Goal: Information Seeking & Learning: Learn about a topic

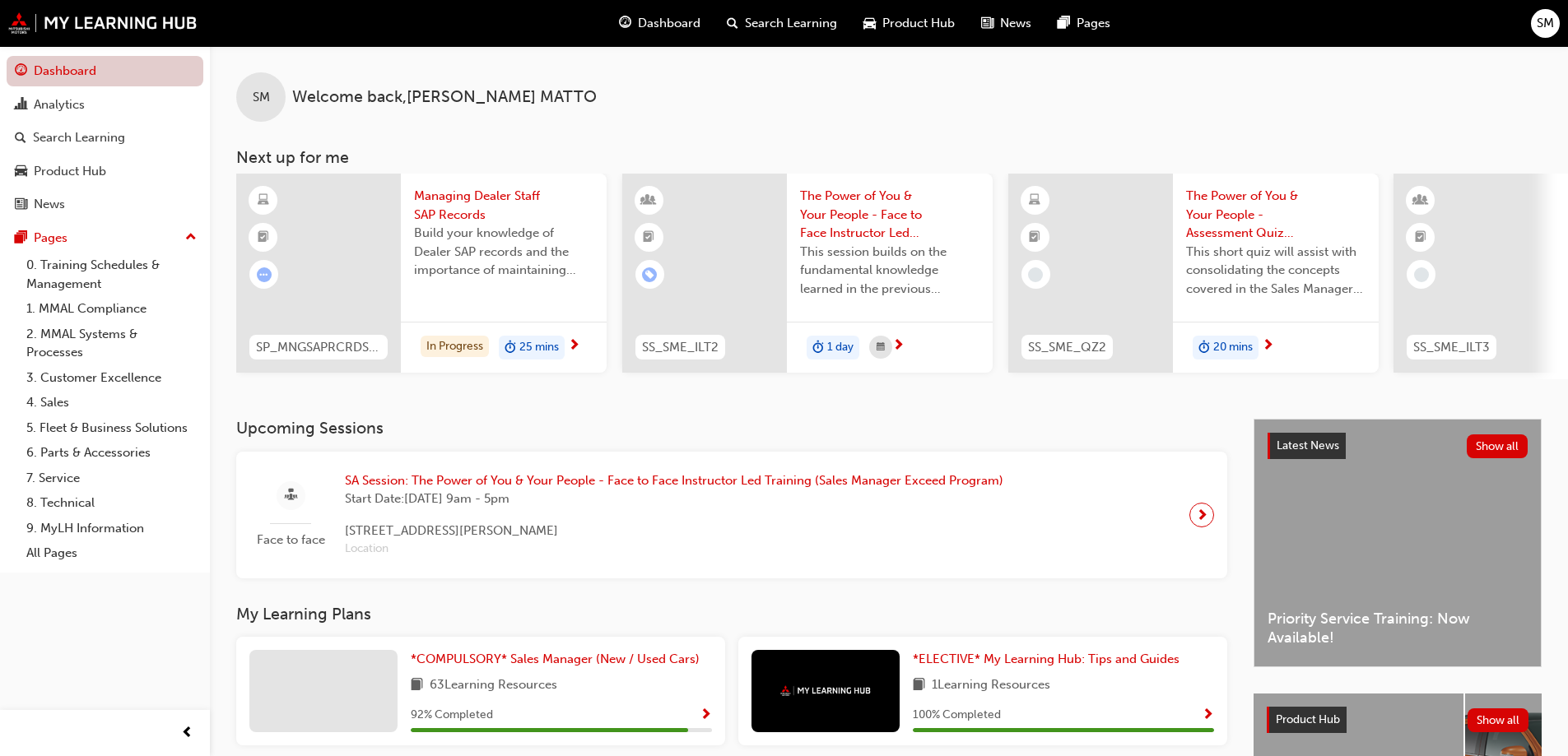
click at [72, 70] on link "Dashboard" at bounding box center [105, 71] width 197 height 30
click at [650, 20] on span "Dashboard" at bounding box center [668, 24] width 62 height 19
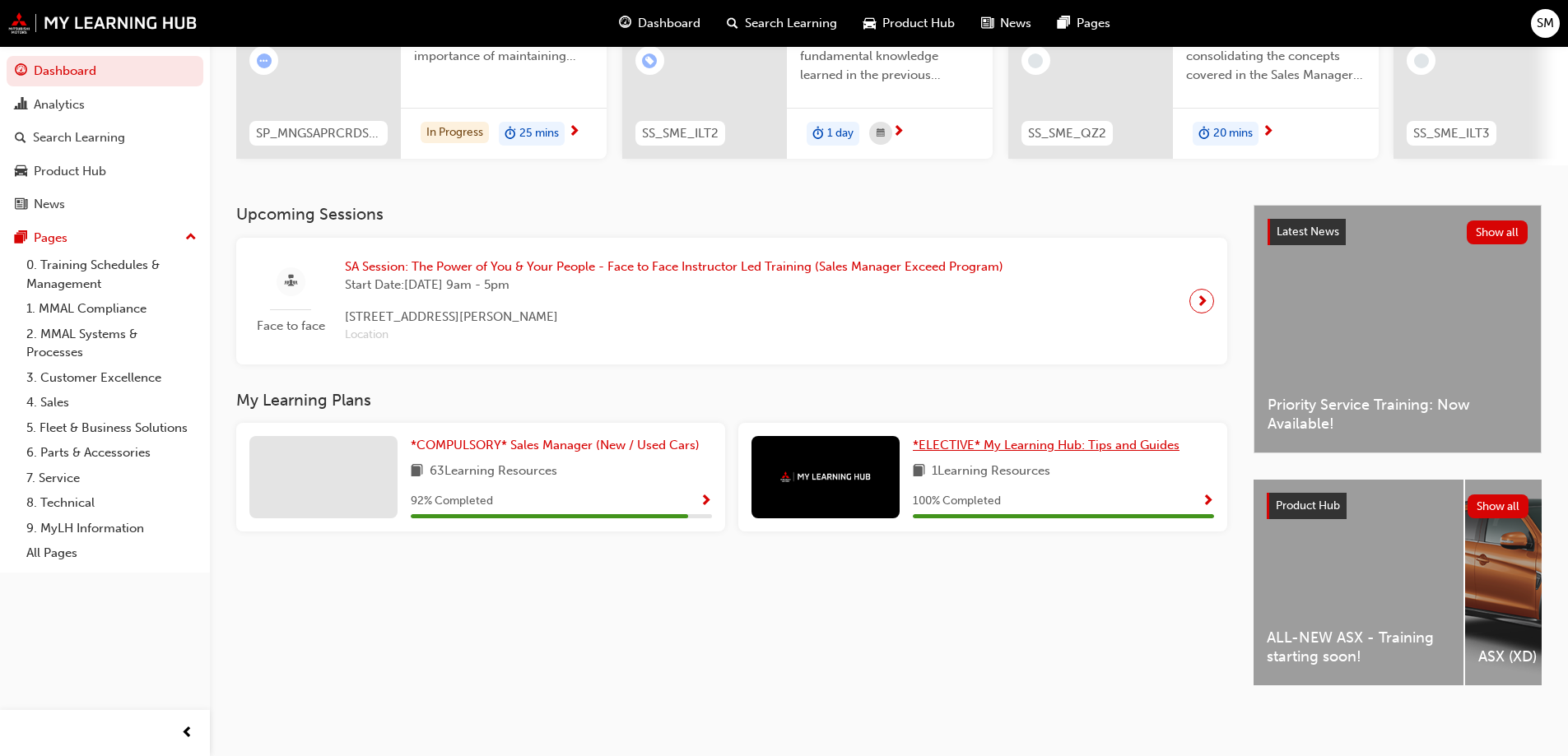
click at [991, 438] on span "*ELECTIVE* My Learning Hub: Tips and Guides" at bounding box center [1046, 445] width 267 height 15
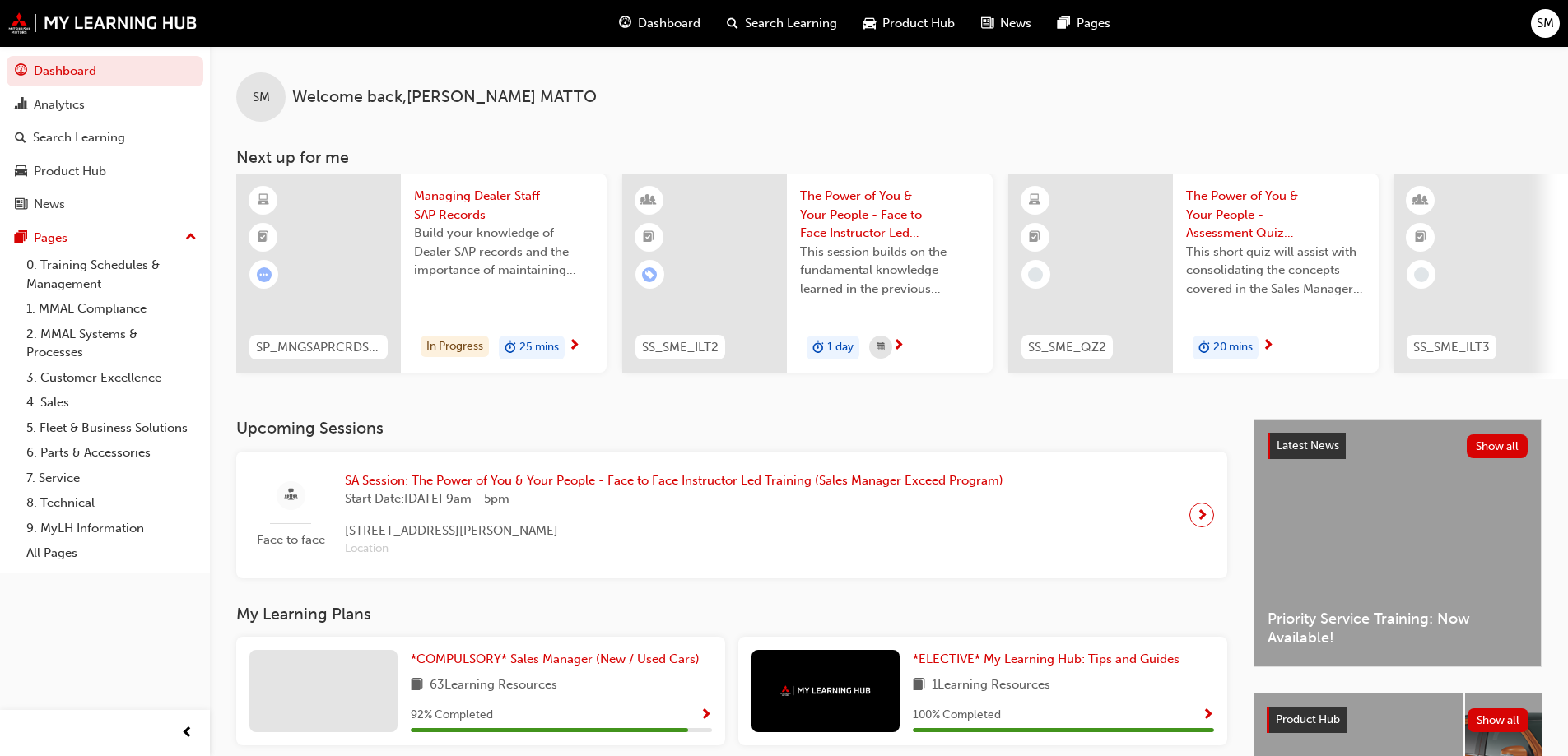
click at [684, 19] on span "Dashboard" at bounding box center [668, 24] width 62 height 19
click at [671, 25] on span "Dashboard" at bounding box center [668, 24] width 62 height 19
click at [666, 16] on span "Dashboard" at bounding box center [668, 24] width 62 height 19
click at [113, 129] on div "Search Learning" at bounding box center [79, 138] width 92 height 19
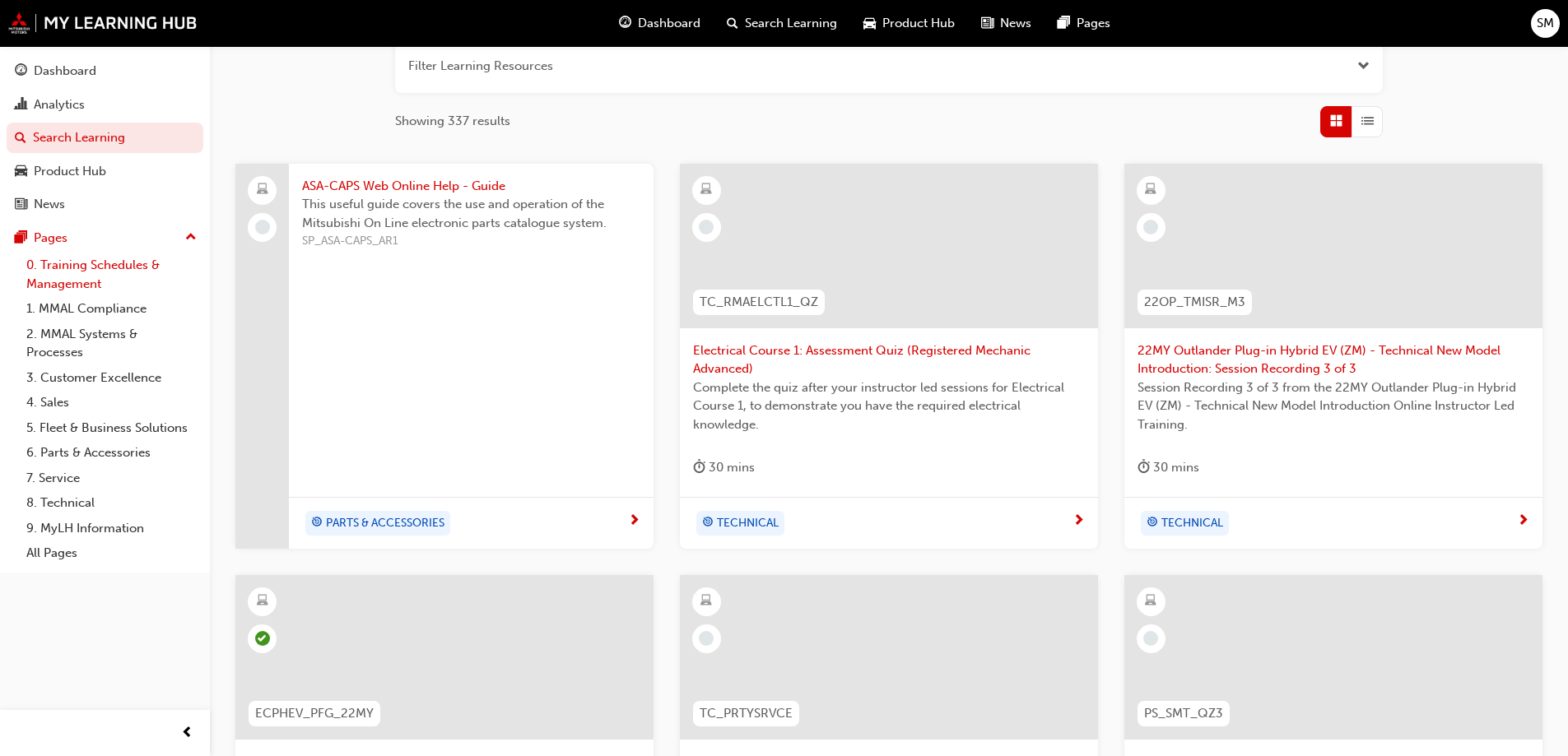
scroll to position [165, 0]
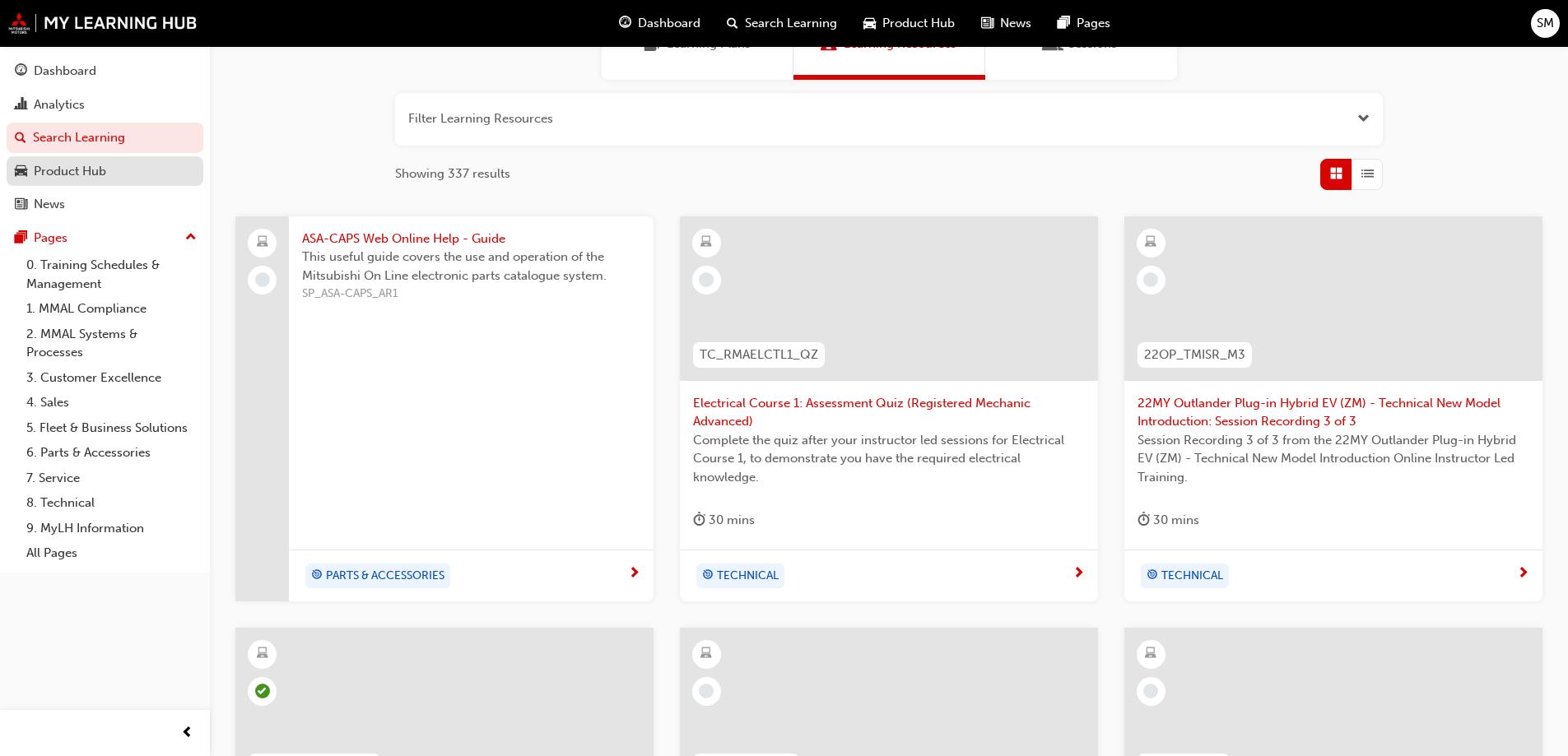
click at [93, 175] on div "Product Hub" at bounding box center [70, 172] width 73 height 19
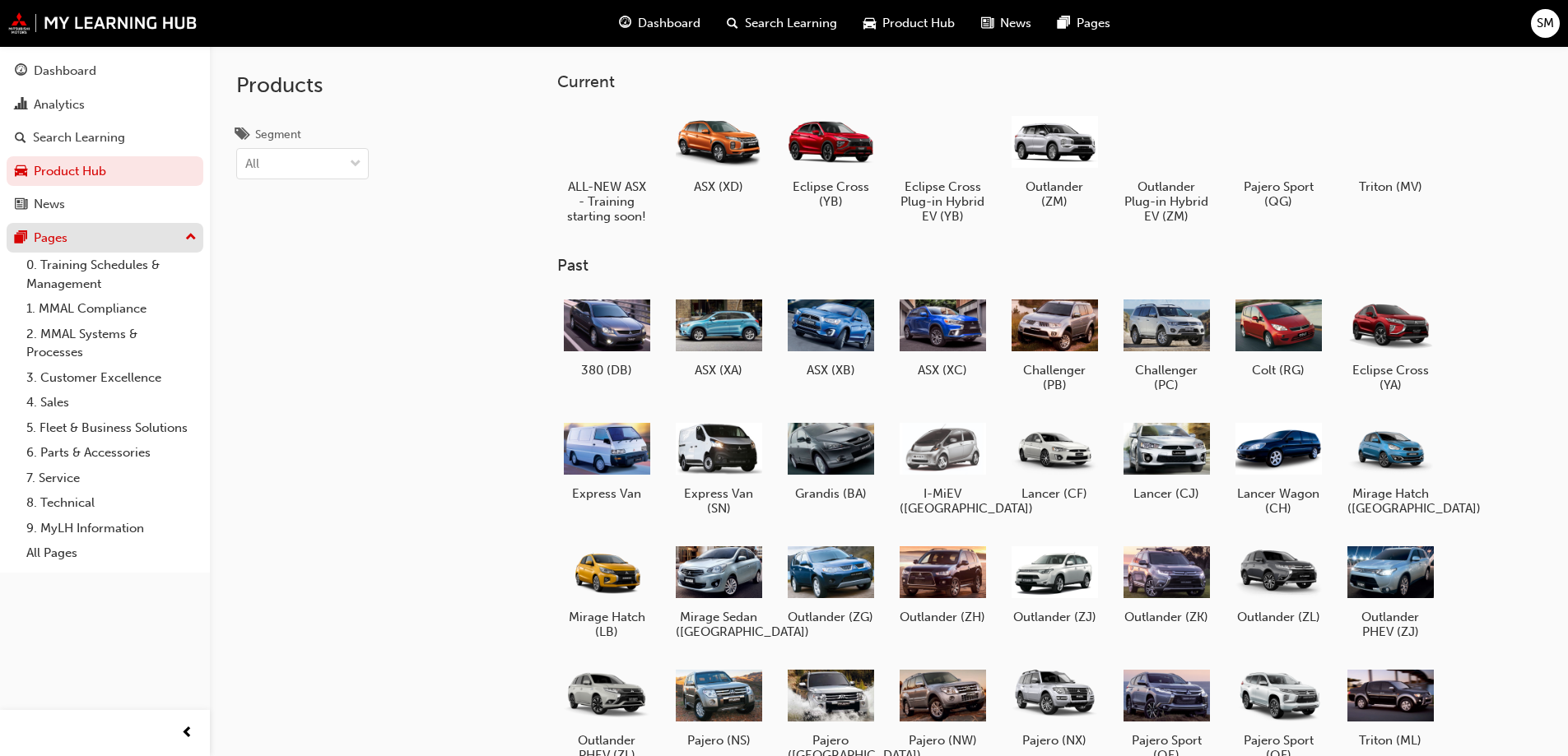
click at [61, 242] on div "Pages" at bounding box center [51, 238] width 34 height 19
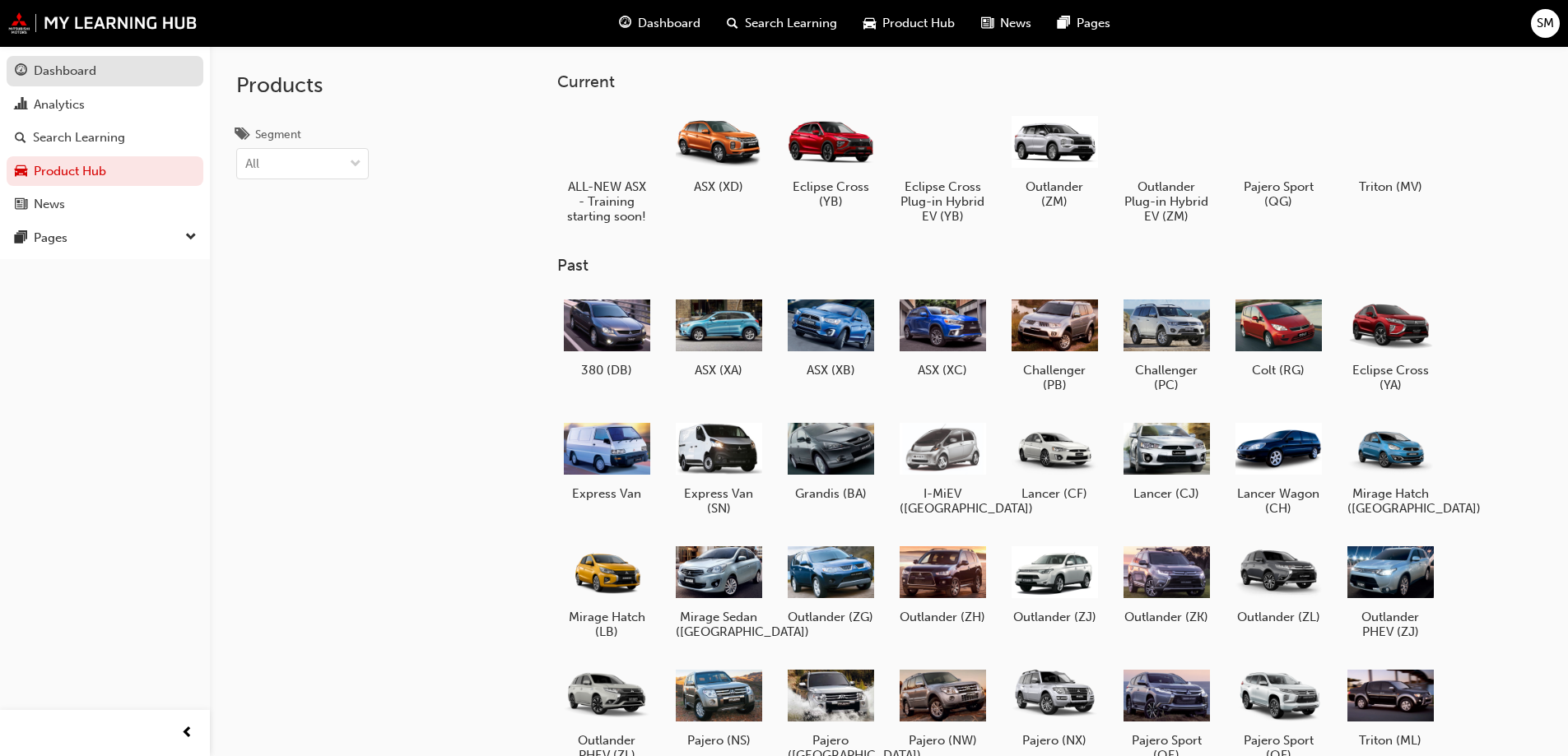
click at [48, 72] on div "Dashboard" at bounding box center [65, 71] width 62 height 19
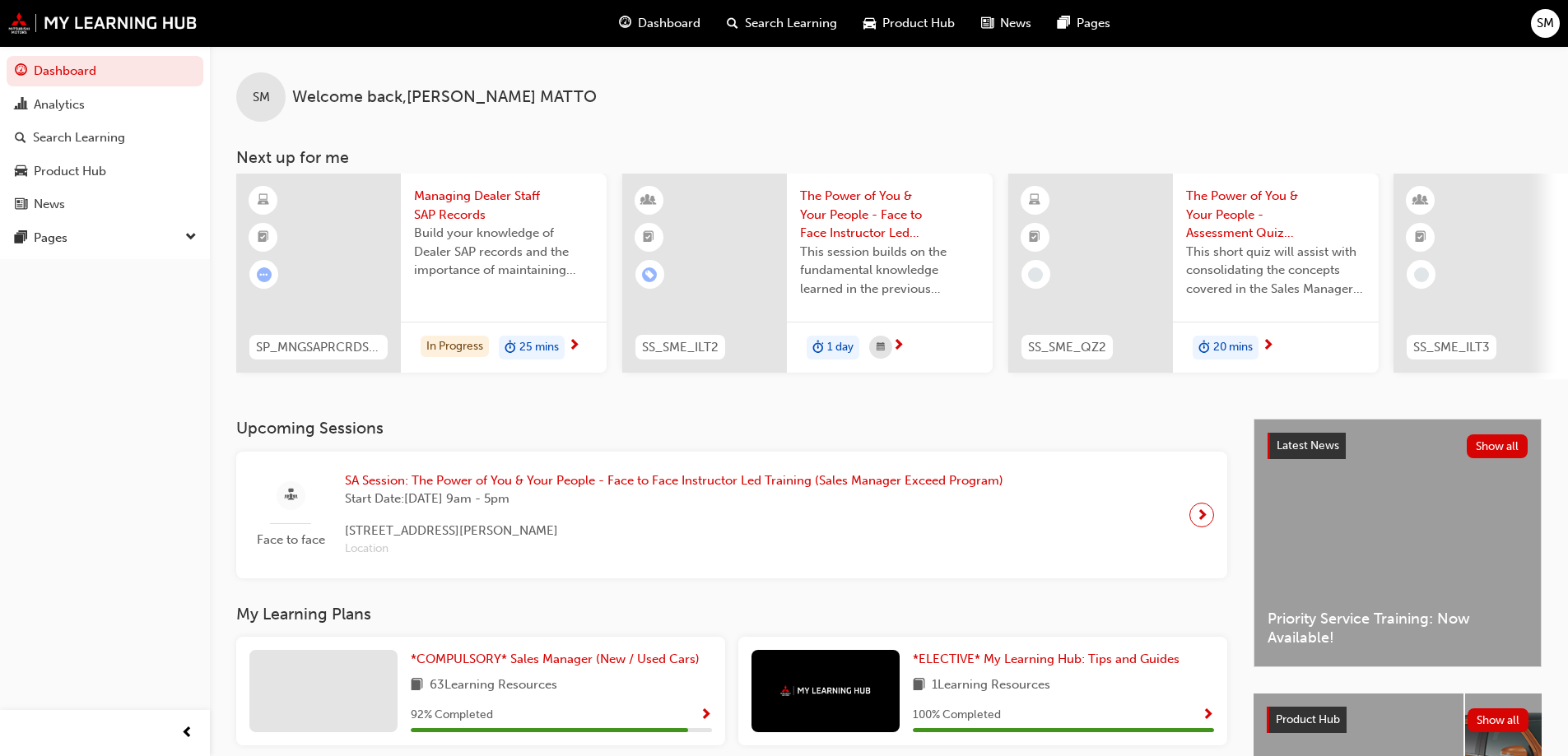
click at [701, 22] on div "Dashboard" at bounding box center [659, 24] width 107 height 34
click at [676, 22] on span "Dashboard" at bounding box center [668, 24] width 62 height 19
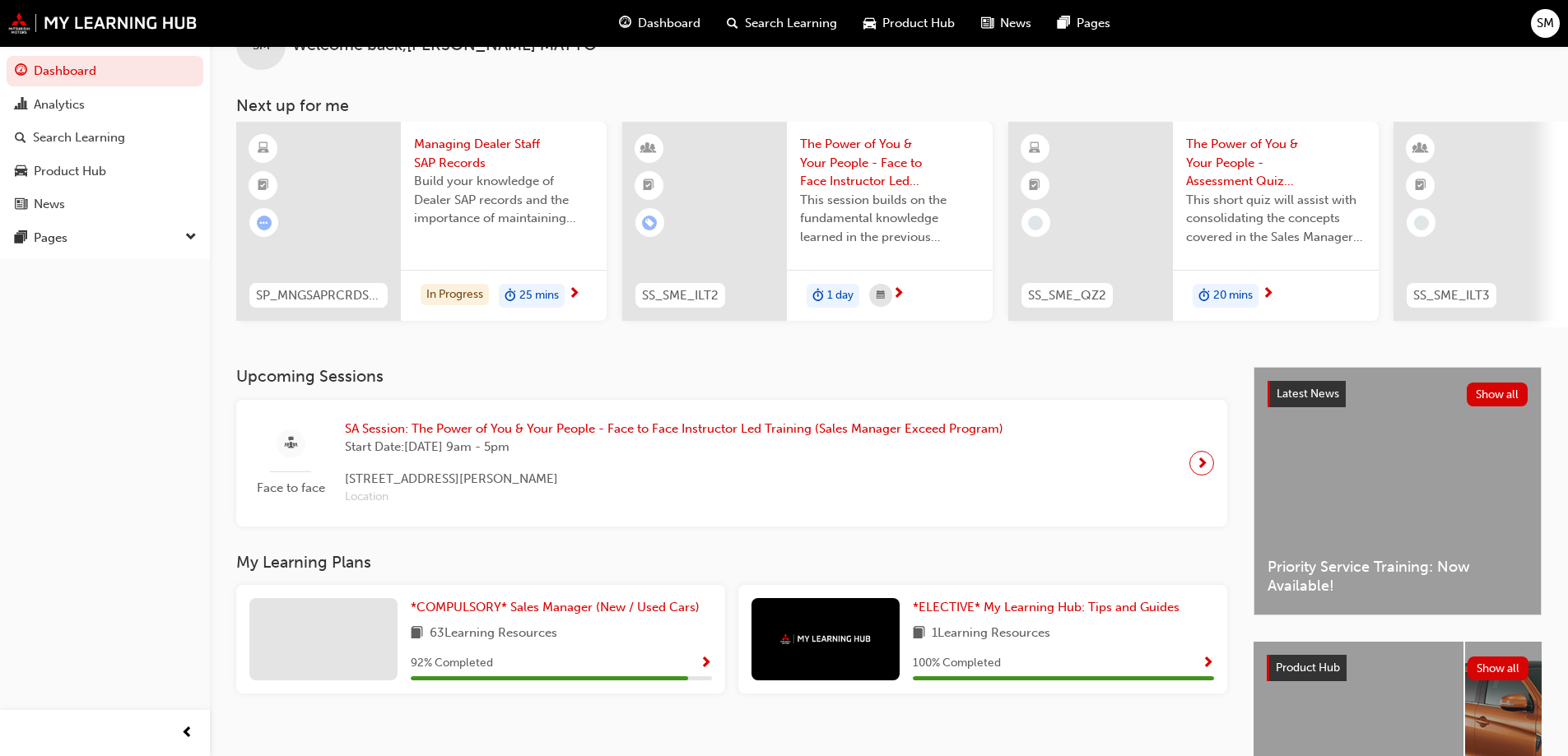
scroll to position [227, 0]
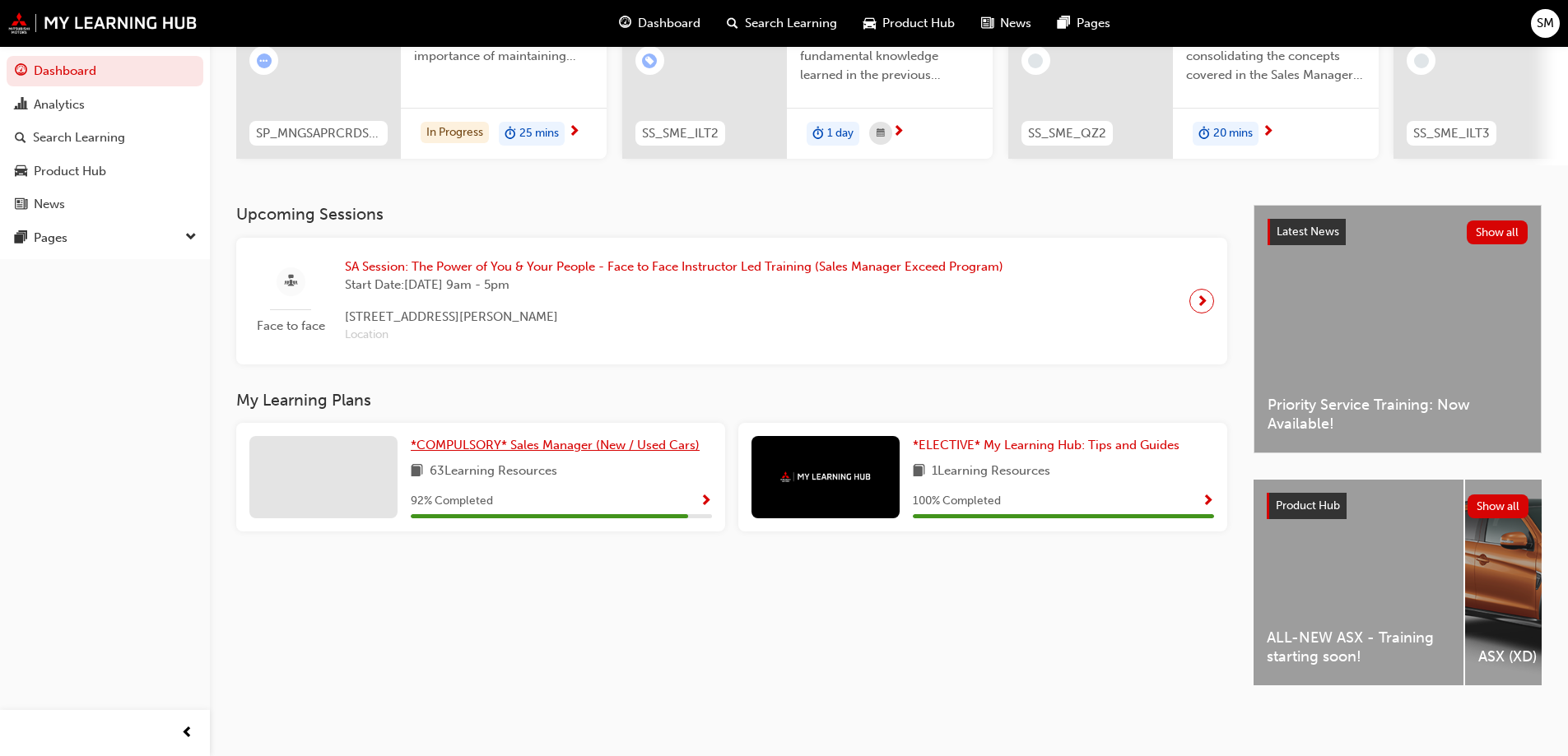
click at [464, 440] on span "*COMPULSORY* Sales Manager (New / Used Cars)" at bounding box center [554, 445] width 289 height 15
